Goal: Task Accomplishment & Management: Manage account settings

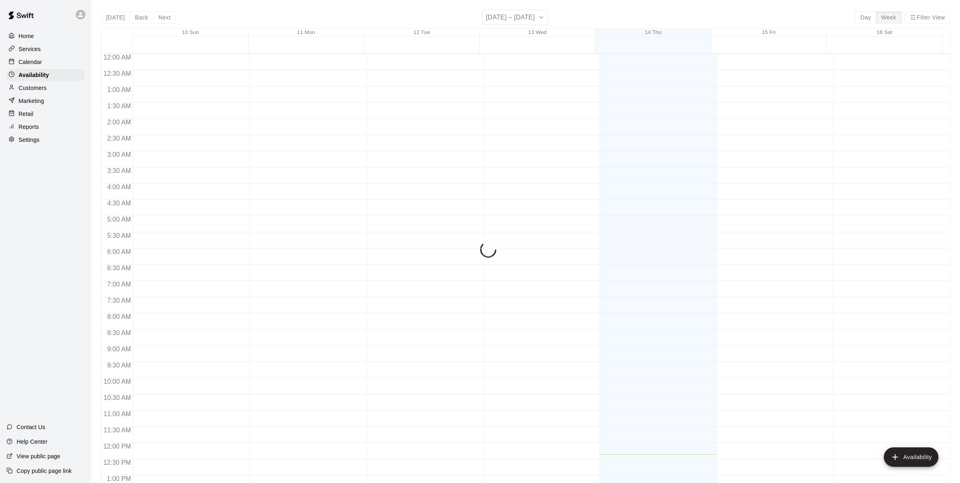
scroll to position [339, 0]
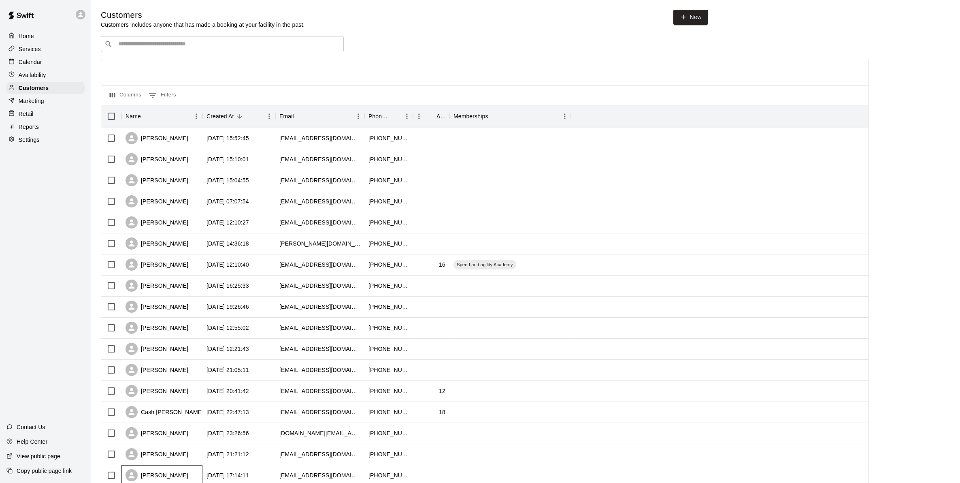
click at [189, 480] on div "[PERSON_NAME]" at bounding box center [162, 475] width 81 height 21
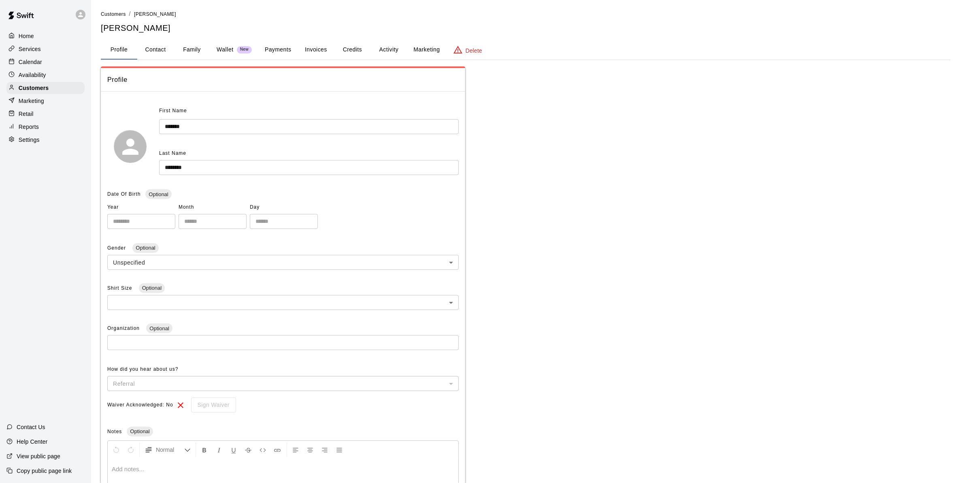
click at [351, 47] on button "Credits" at bounding box center [352, 49] width 36 height 19
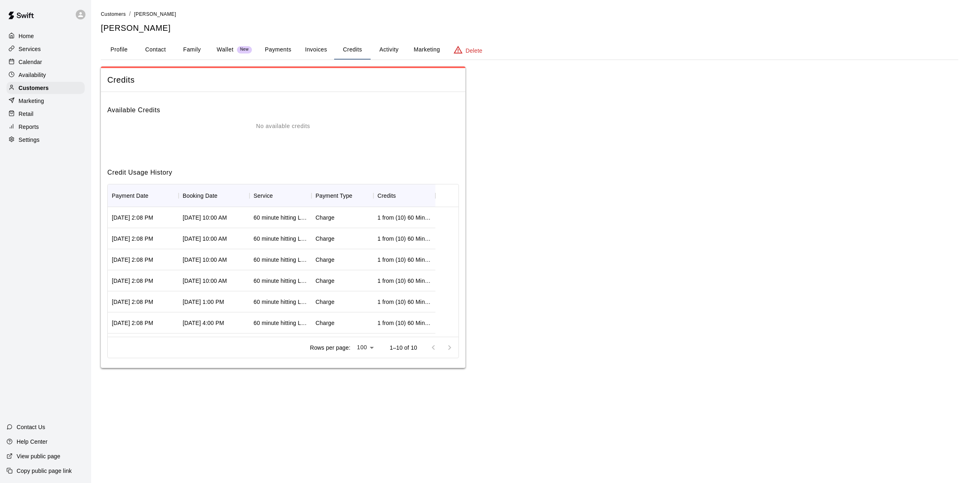
click at [387, 49] on button "Activity" at bounding box center [389, 49] width 36 height 19
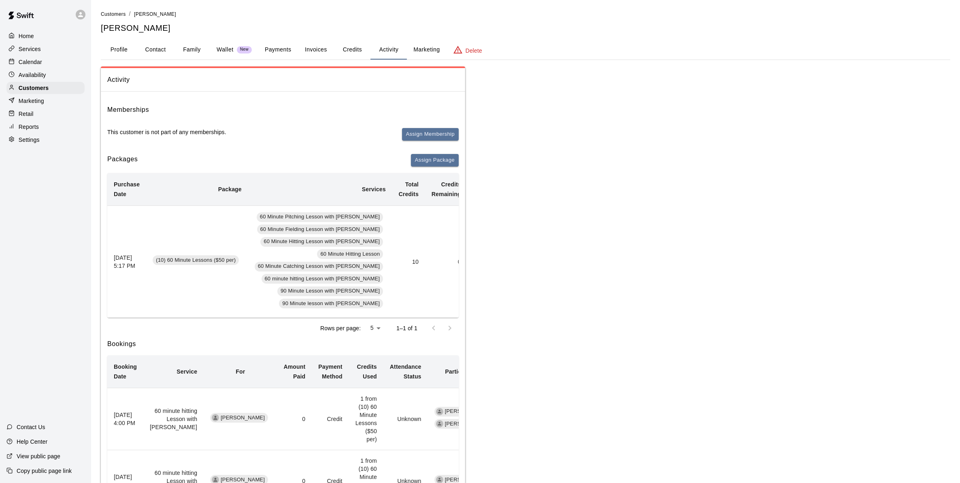
scroll to position [0, 81]
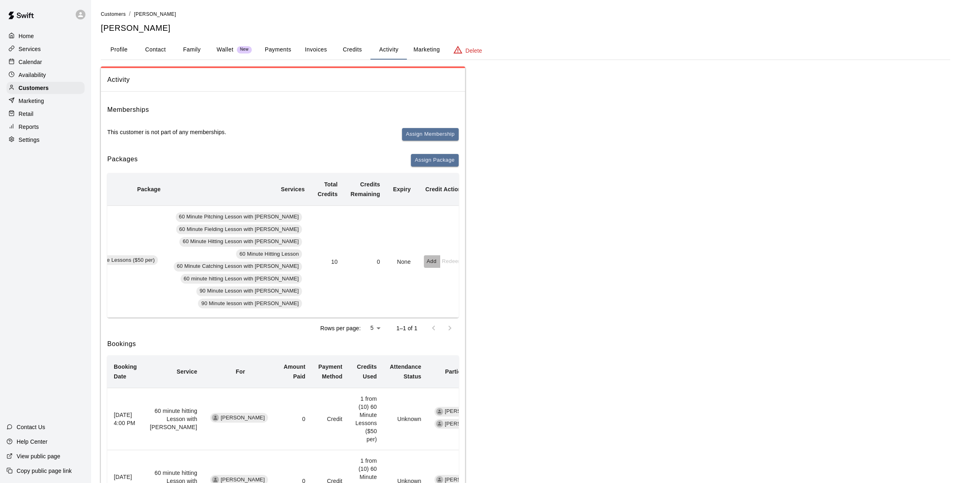
click at [424, 262] on button "Add" at bounding box center [432, 261] width 16 height 13
click at [435, 292] on input "text" at bounding box center [438, 293] width 41 height 15
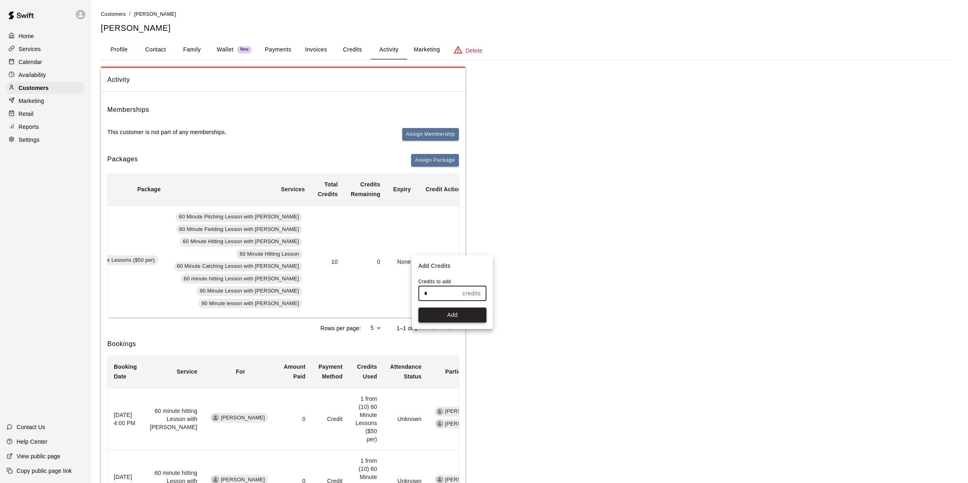
type input "*"
click at [448, 320] on button "Add" at bounding box center [452, 314] width 68 height 15
